Goal: Task Accomplishment & Management: Manage account settings

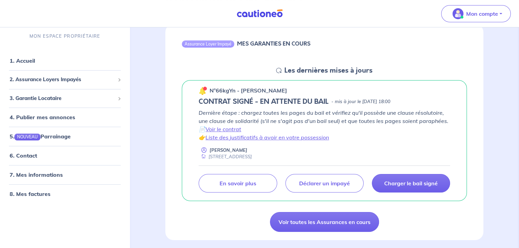
scroll to position [53, 0]
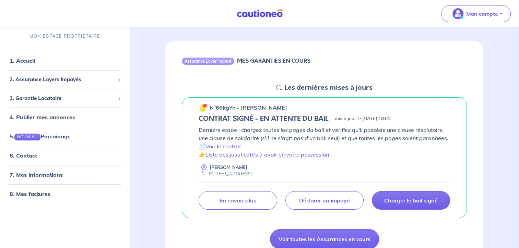
click at [204, 106] on div at bounding box center [205, 106] width 2 height 2
click at [205, 105] on div at bounding box center [205, 106] width 2 height 2
click at [266, 154] on link "Liste des justificatifs à avoir en votre possession" at bounding box center [266, 154] width 123 height 7
drag, startPoint x: 235, startPoint y: 106, endPoint x: 206, endPoint y: 106, distance: 29.2
click at [206, 106] on div "n°66kgYn - [PERSON_NAME]" at bounding box center [243, 107] width 88 height 9
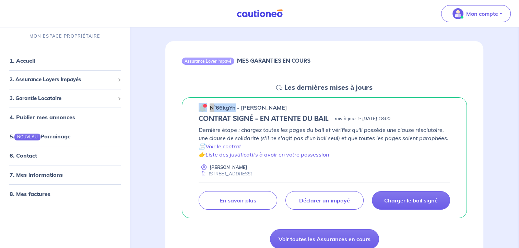
copy div "n°66kgYn"
click at [209, 216] on div "n°66kgYn - [PERSON_NAME] CONTRAT SIGNÉ - EN ATTENTE DU BAIL - mis à jour le [DA…" at bounding box center [324, 157] width 285 height 121
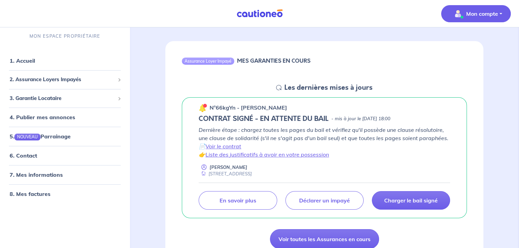
click at [498, 12] on button "Mon compte" at bounding box center [476, 13] width 70 height 17
click at [469, 42] on link "Mes informations" at bounding box center [468, 42] width 55 height 11
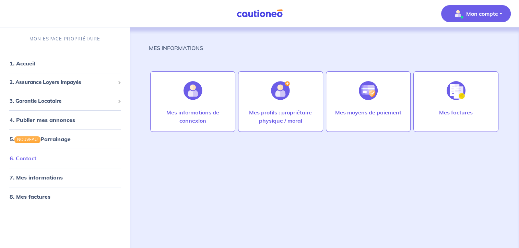
click at [28, 158] on link "6. Contact" at bounding box center [23, 158] width 27 height 7
click at [487, 12] on p "Mon compte" at bounding box center [482, 14] width 32 height 8
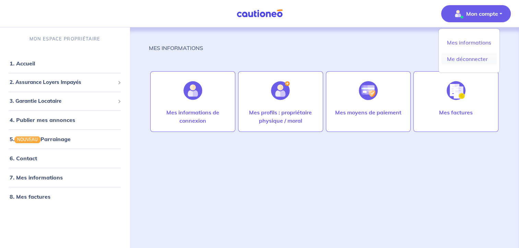
click at [468, 58] on link "Me déconnecter" at bounding box center [468, 58] width 55 height 11
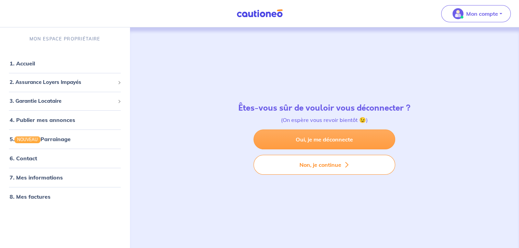
click at [325, 137] on link "Oui, je me déconnecte" at bounding box center [324, 140] width 142 height 20
